Goal: Task Accomplishment & Management: Manage account settings

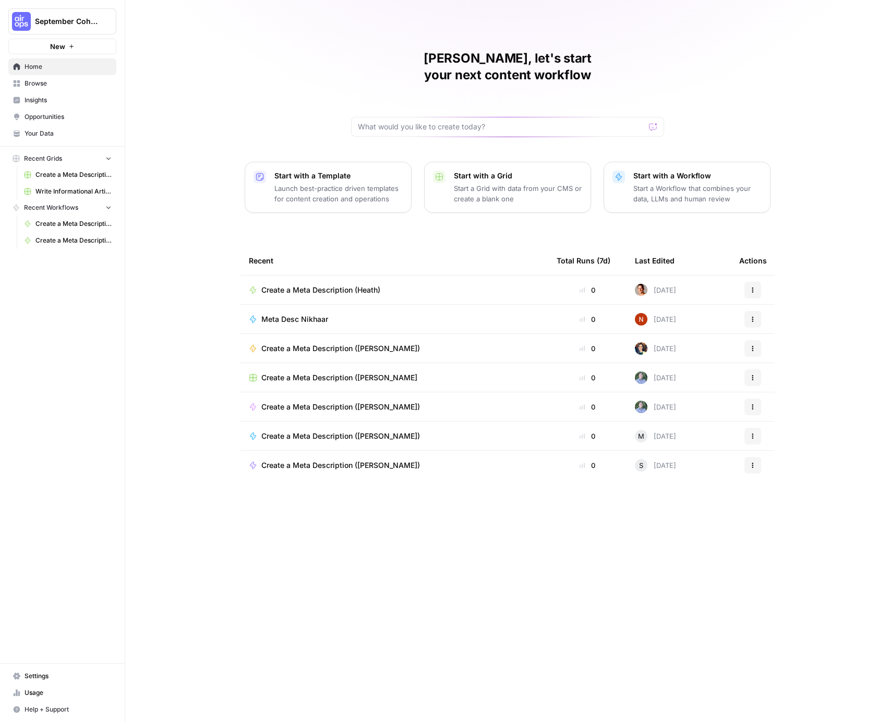
click at [34, 673] on span "Settings" at bounding box center [68, 675] width 87 height 9
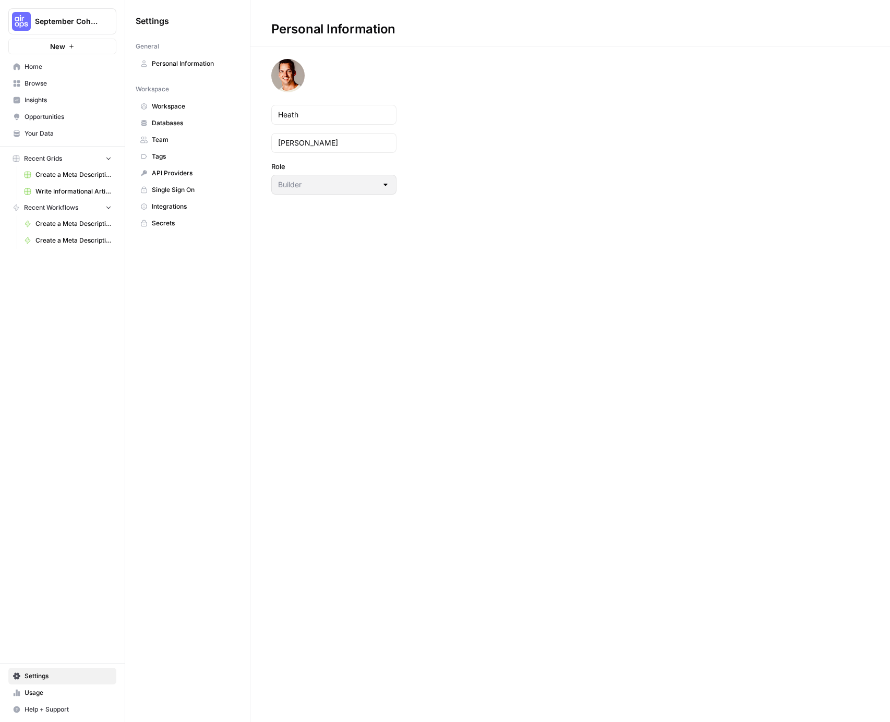
click at [174, 140] on span "Team" at bounding box center [193, 139] width 83 height 9
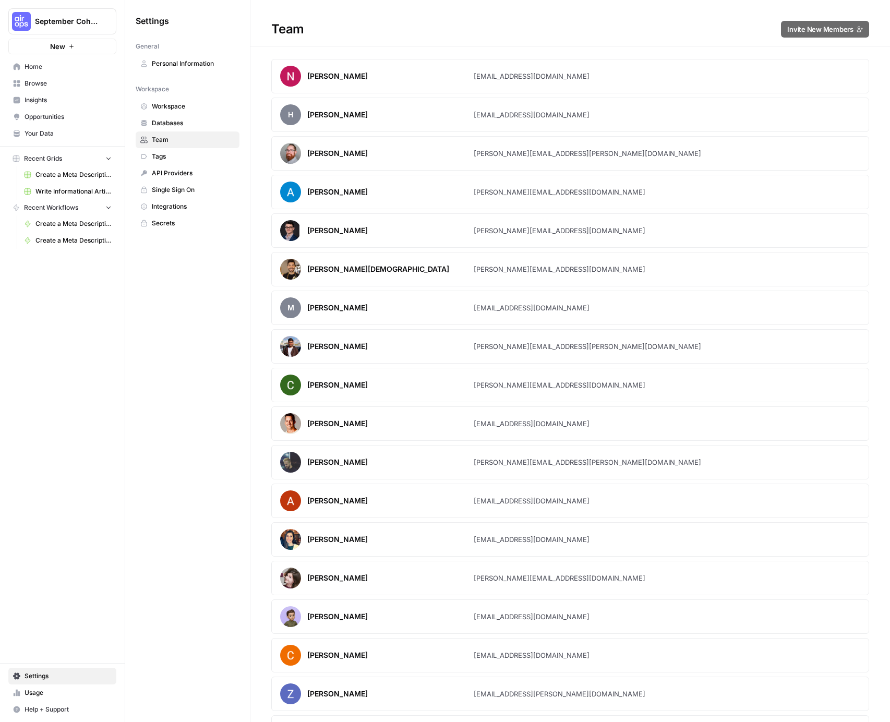
click at [101, 15] on button "September Cohort" at bounding box center [62, 21] width 108 height 26
click at [63, 91] on span "Mixmax" at bounding box center [101, 95] width 138 height 10
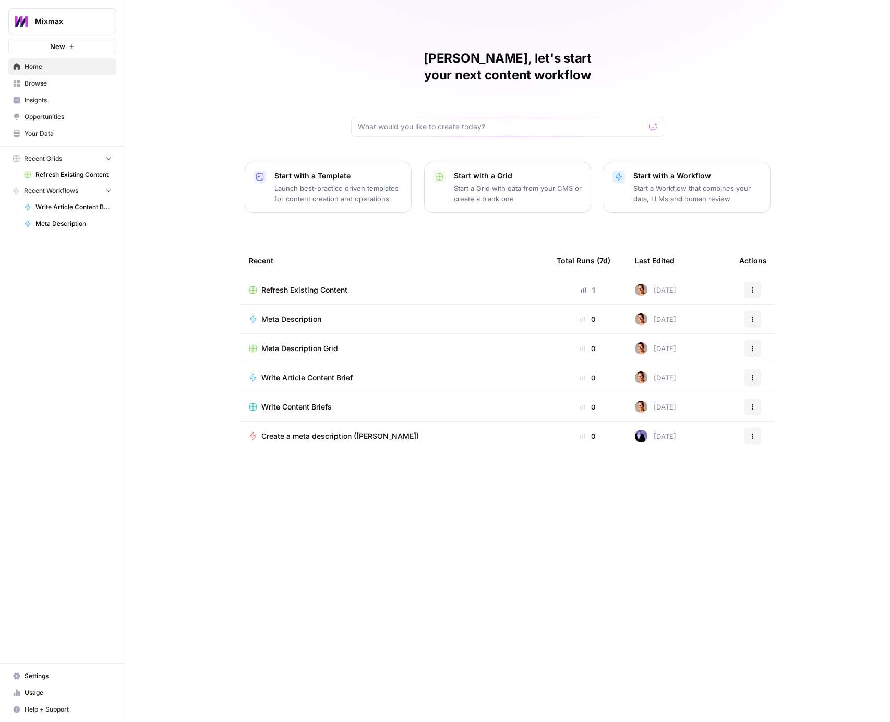
click at [34, 675] on span "Settings" at bounding box center [68, 675] width 87 height 9
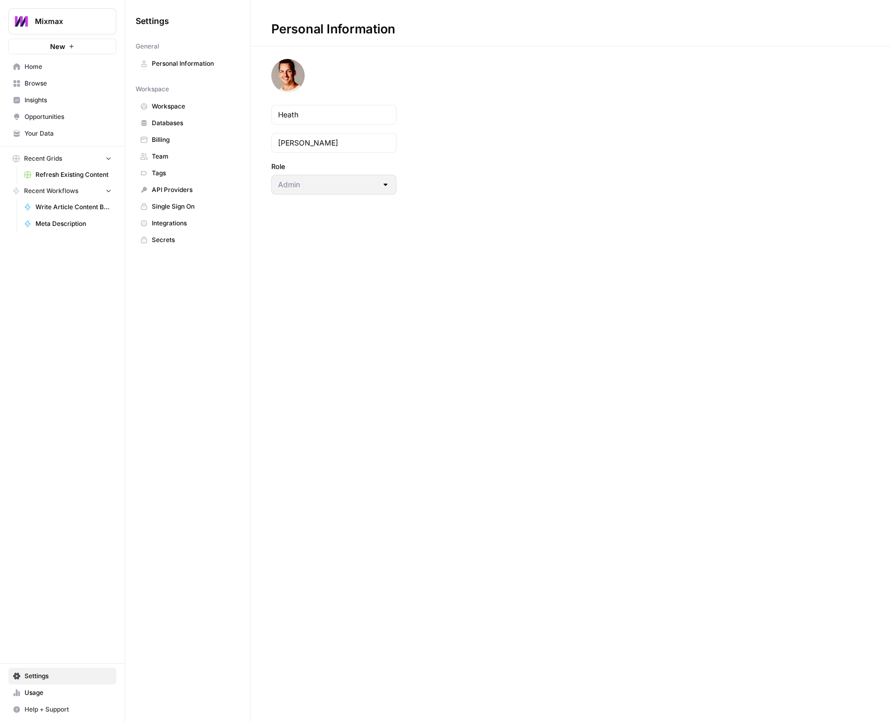
click at [170, 152] on span "Team" at bounding box center [193, 156] width 83 height 9
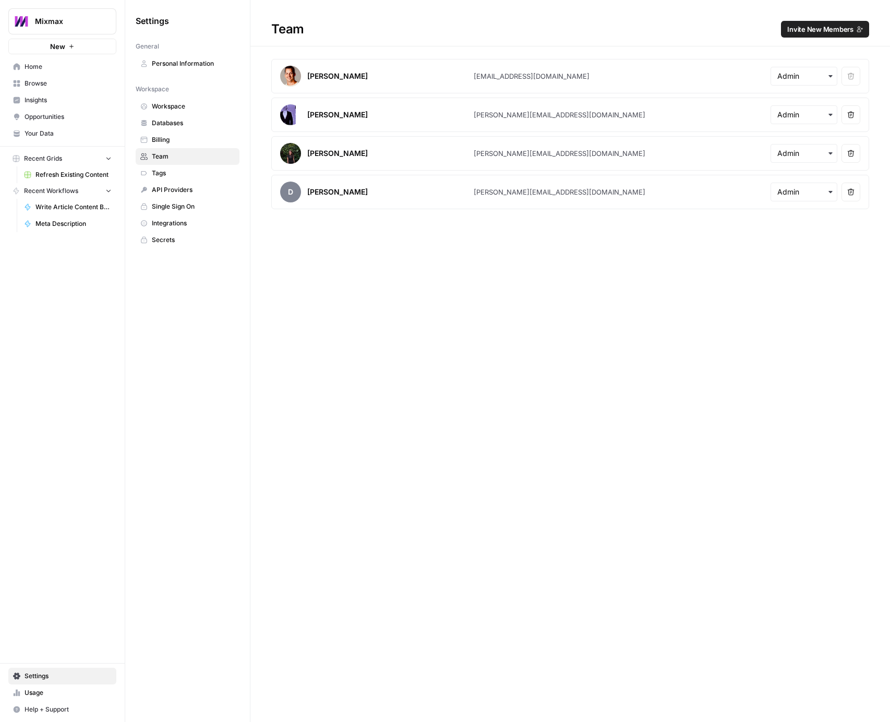
click at [810, 22] on button "Invite New Members" at bounding box center [825, 29] width 88 height 17
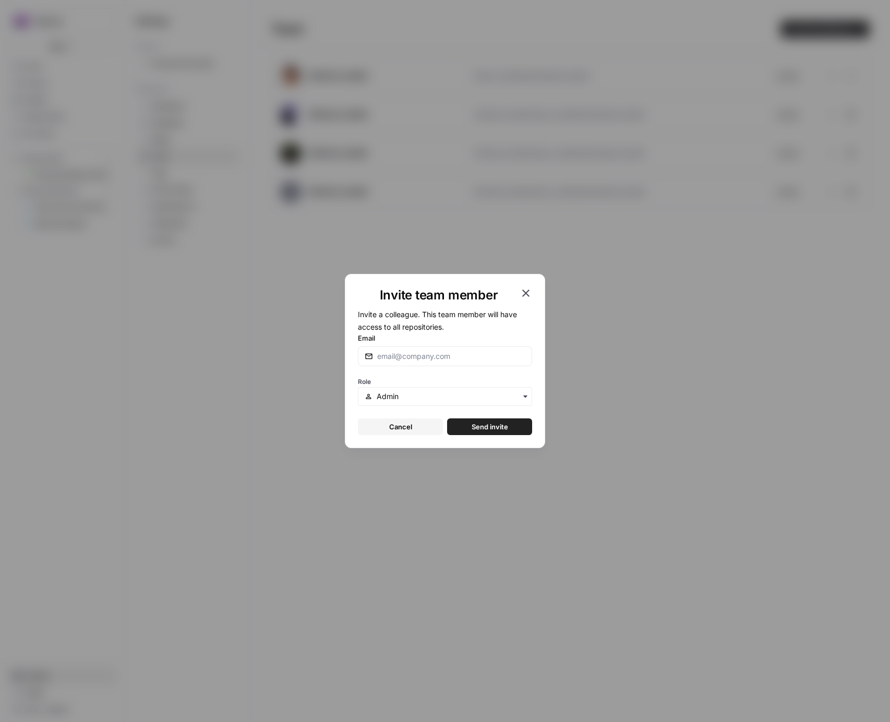
click at [453, 347] on div at bounding box center [445, 356] width 174 height 20
type input "[EMAIL_ADDRESS][DOMAIN_NAME]"
click at [489, 423] on span "Send invite" at bounding box center [489, 426] width 36 height 10
